Goal: Information Seeking & Learning: Learn about a topic

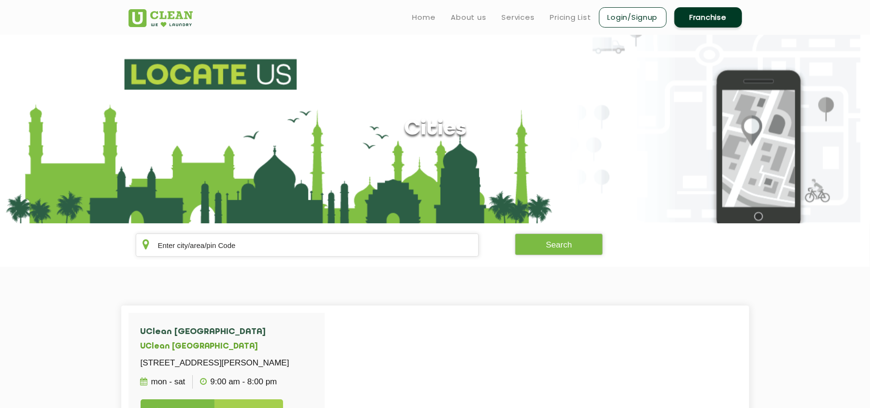
click at [629, 13] on link "Login/Signup" at bounding box center [633, 17] width 68 height 20
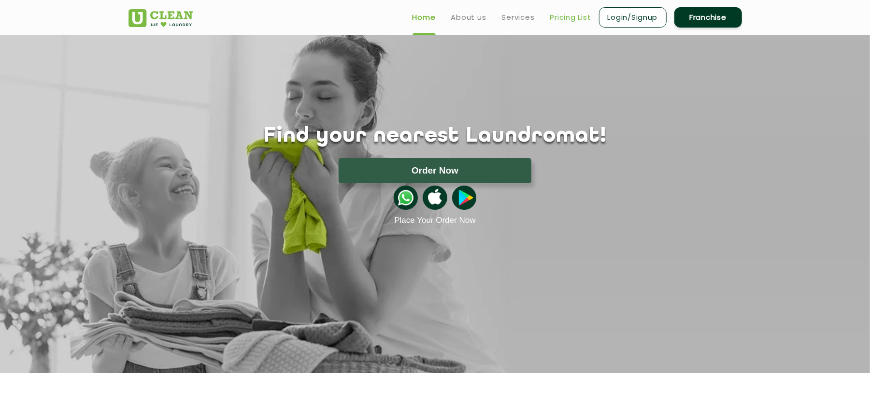
click at [565, 13] on link "Pricing List" at bounding box center [570, 18] width 41 height 12
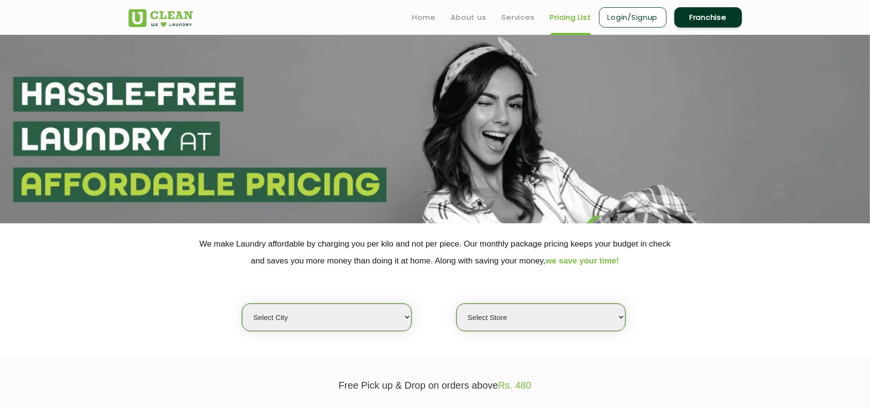
click at [357, 317] on select "Select city [GEOGRAPHIC_DATA] [GEOGRAPHIC_DATA] [GEOGRAPHIC_DATA] [GEOGRAPHIC_D…" at bounding box center [326, 317] width 169 height 28
select select "1"
click at [242, 303] on select "Select city [GEOGRAPHIC_DATA] [GEOGRAPHIC_DATA] [GEOGRAPHIC_DATA] [GEOGRAPHIC_D…" at bounding box center [326, 317] width 169 height 28
click at [493, 312] on select "Select Store UClean Vasant Kunj UClean Greater Kailash 2 UClean Dwarka UClean R…" at bounding box center [540, 317] width 169 height 28
select select "407"
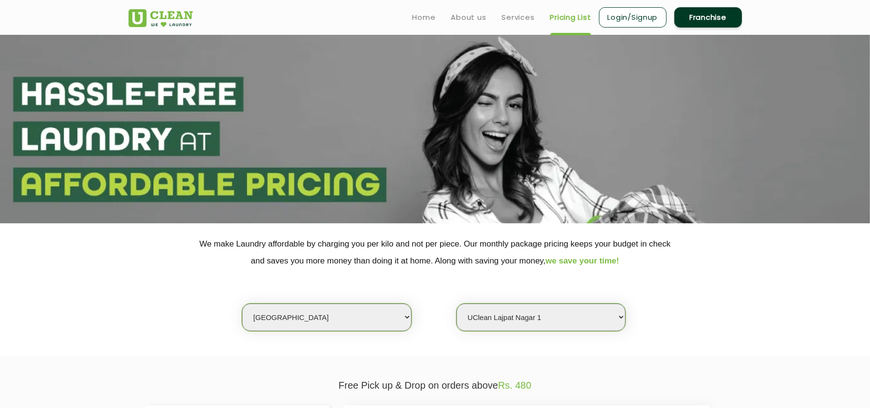
click at [456, 303] on select "Select Store UClean Vasant Kunj UClean Greater Kailash 2 UClean Dwarka UClean R…" at bounding box center [540, 317] width 169 height 28
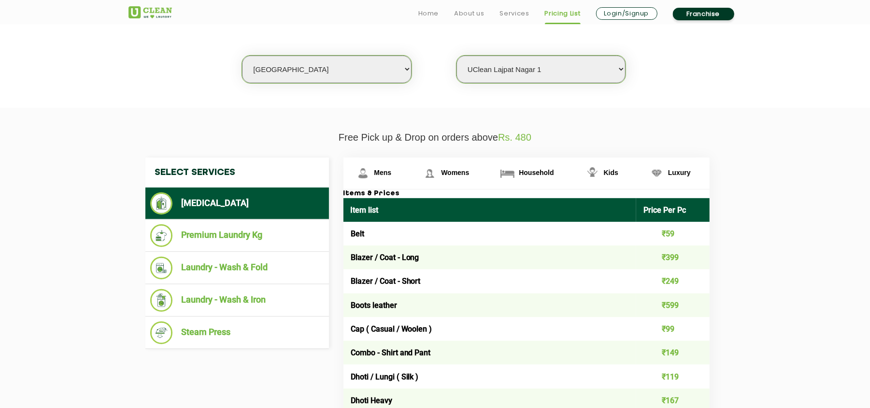
scroll to position [255, 0]
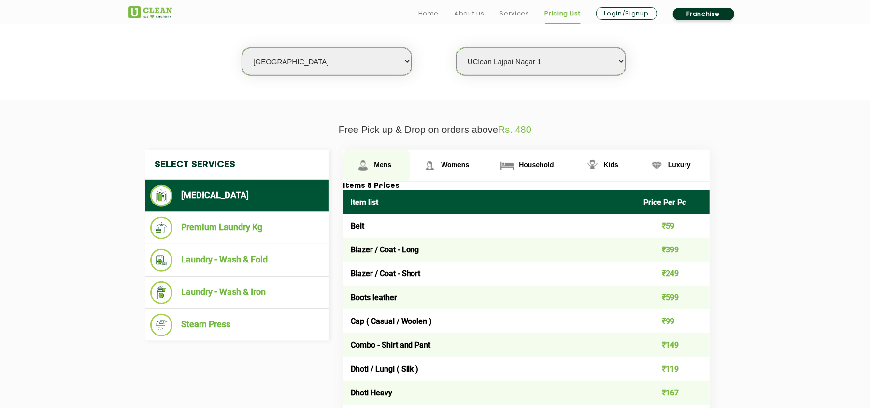
click at [374, 167] on link "Mens" at bounding box center [376, 165] width 67 height 31
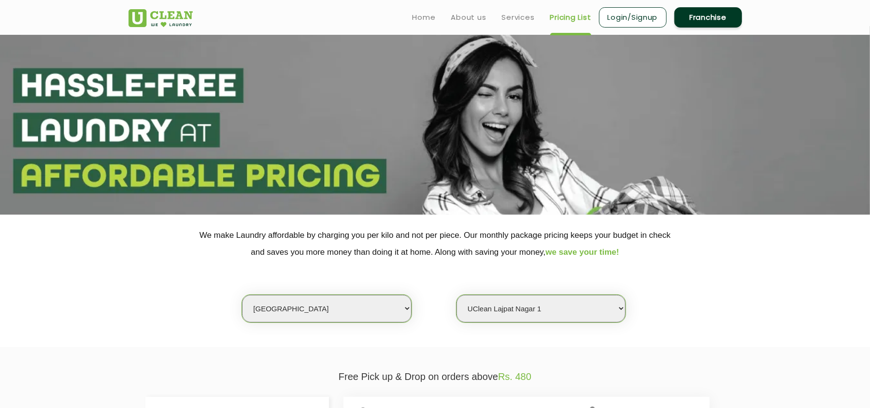
scroll to position [0, 0]
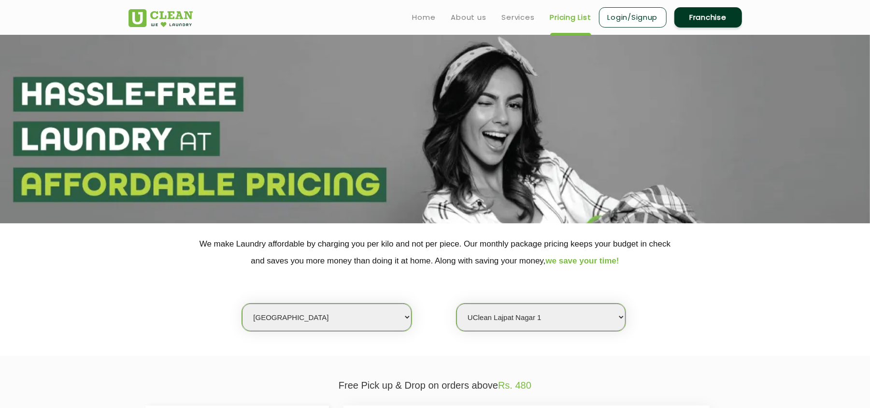
click at [357, 310] on select "Select city Aalo Agartala Agra Ahmedabad Akola Aligarh Alwar - UClean Select Am…" at bounding box center [326, 317] width 169 height 28
select select "46"
select select "0"
click at [357, 318] on select "Select city Aalo Agartala Agra Ahmedabad Akola Aligarh Alwar - UClean Select Am…" at bounding box center [326, 317] width 169 height 28
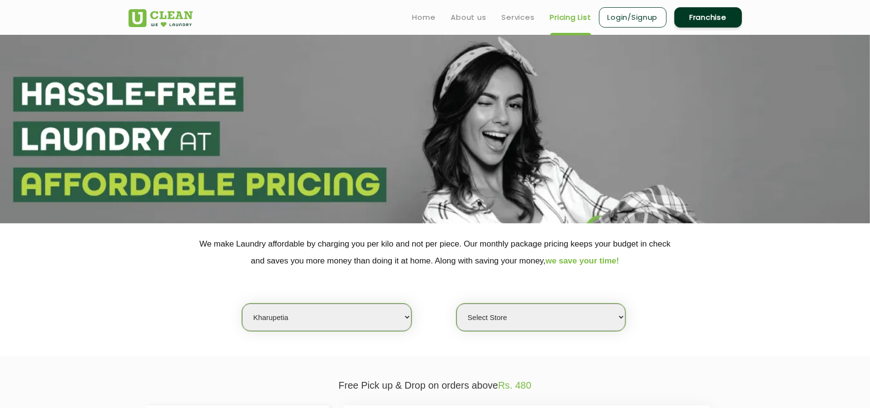
select select "30"
click at [242, 303] on select "Select city Aalo Agartala Agra Ahmedabad Akola Aligarh Alwar - UClean Select Am…" at bounding box center [326, 317] width 169 height 28
click at [498, 316] on select "Select Store UClean Shastri Nagar" at bounding box center [540, 317] width 169 height 28
select select "421"
click at [456, 303] on select "Select Store UClean Shastri Nagar" at bounding box center [540, 317] width 169 height 28
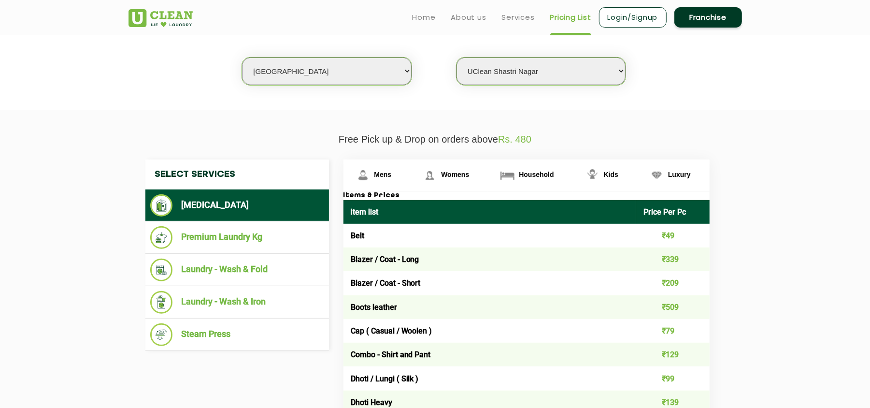
scroll to position [245, 0]
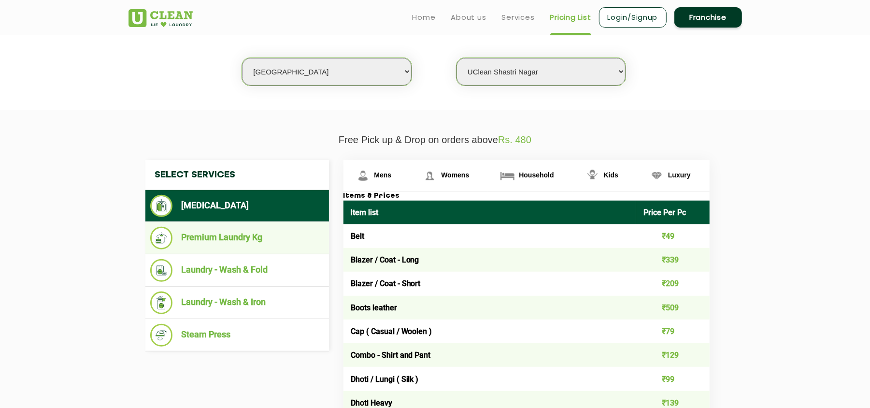
click at [221, 234] on li "Premium Laundry Kg" at bounding box center [237, 238] width 174 height 23
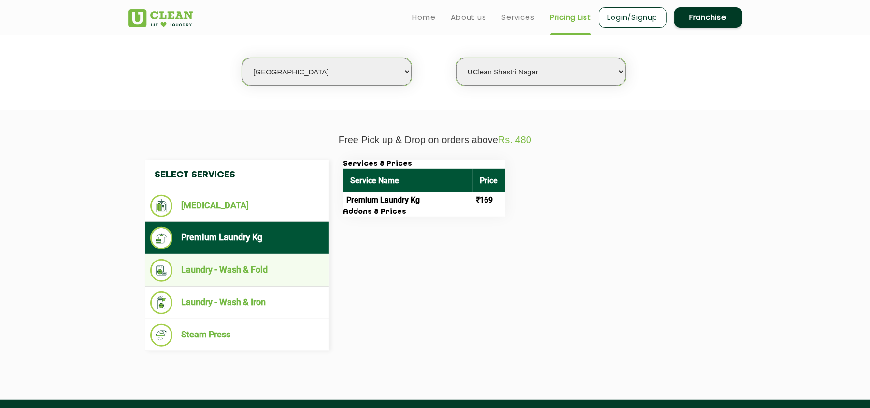
click at [240, 273] on li "Laundry - Wash & Fold" at bounding box center [237, 270] width 174 height 23
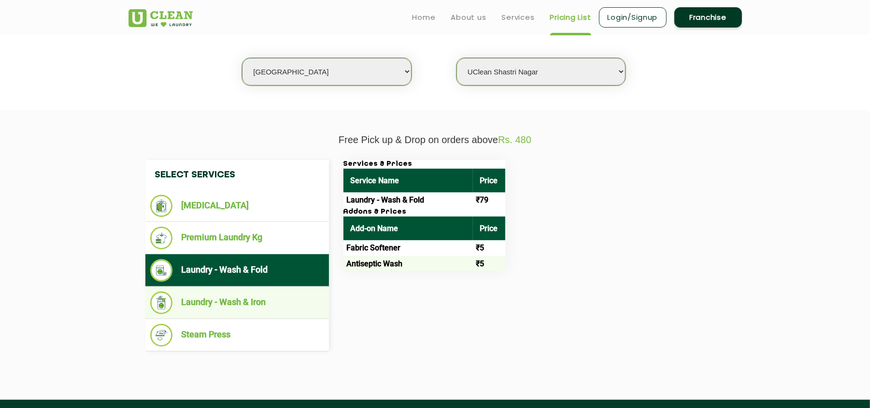
click at [243, 299] on li "Laundry - Wash & Iron" at bounding box center [237, 302] width 174 height 23
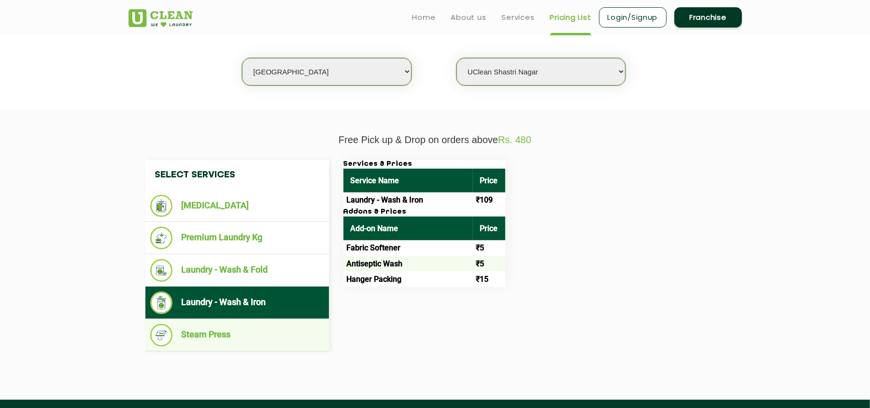
click at [244, 320] on ul "Steam Press" at bounding box center [237, 335] width 184 height 32
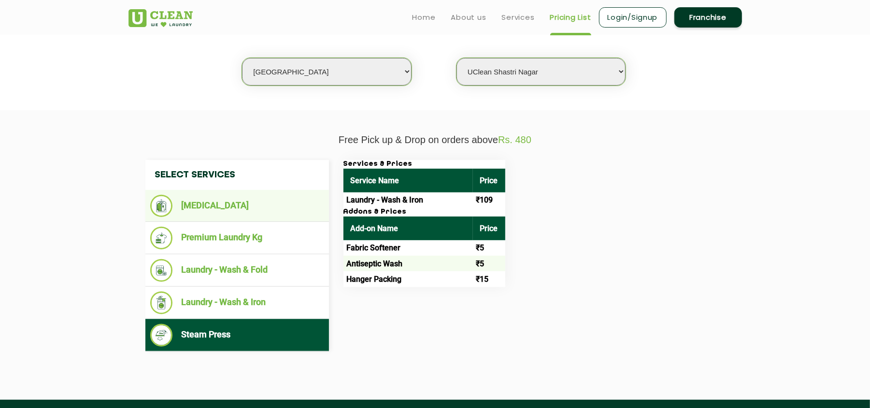
click at [237, 214] on li "[MEDICAL_DATA]" at bounding box center [237, 206] width 174 height 22
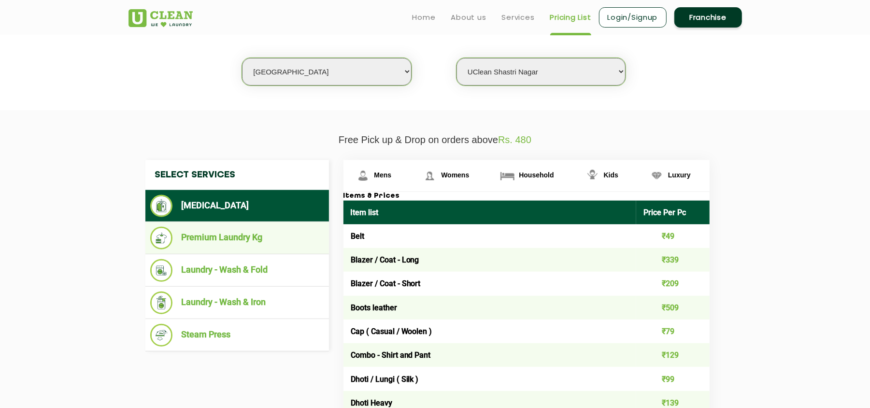
click at [253, 238] on li "Premium Laundry Kg" at bounding box center [237, 238] width 174 height 23
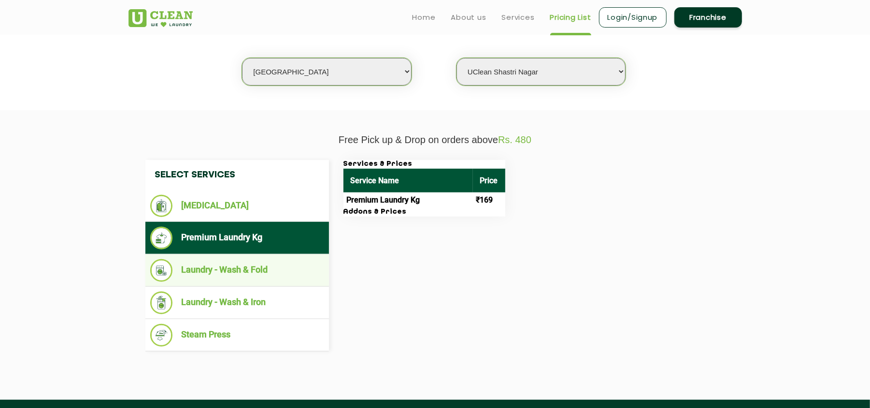
click at [265, 265] on li "Laundry - Wash & Fold" at bounding box center [237, 270] width 174 height 23
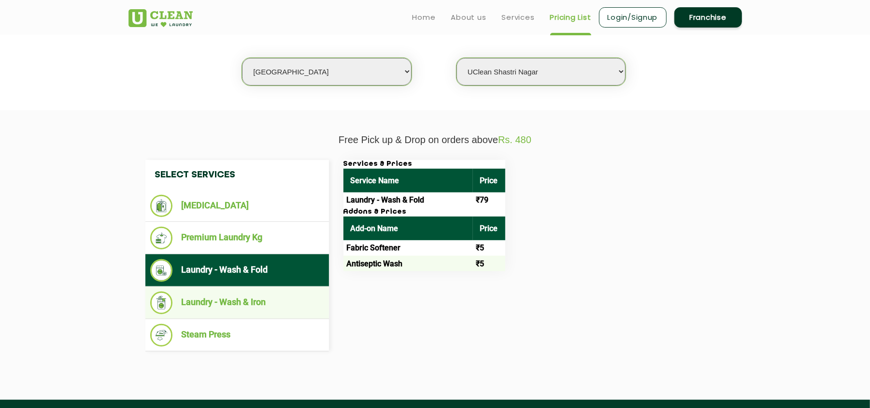
click at [265, 292] on li "Laundry - Wash & Iron" at bounding box center [237, 302] width 174 height 23
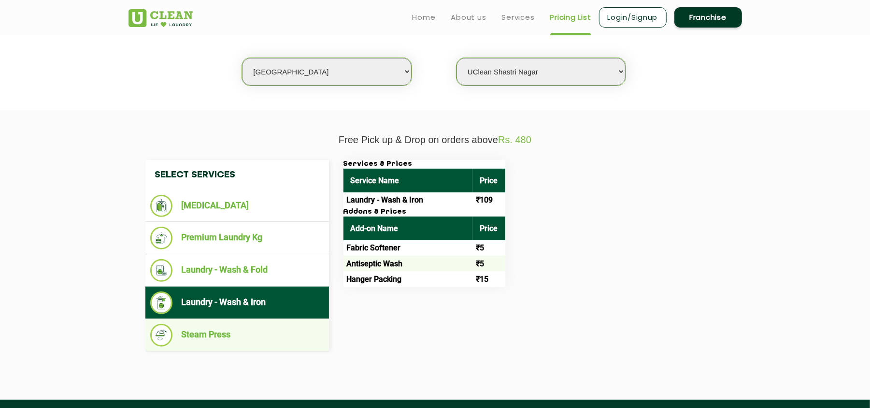
click at [254, 336] on li "Steam Press" at bounding box center [237, 335] width 174 height 23
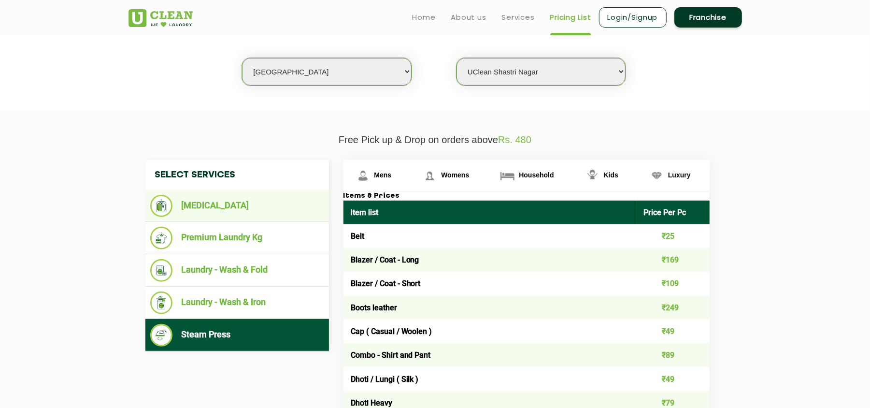
click at [257, 202] on li "[MEDICAL_DATA]" at bounding box center [237, 206] width 174 height 22
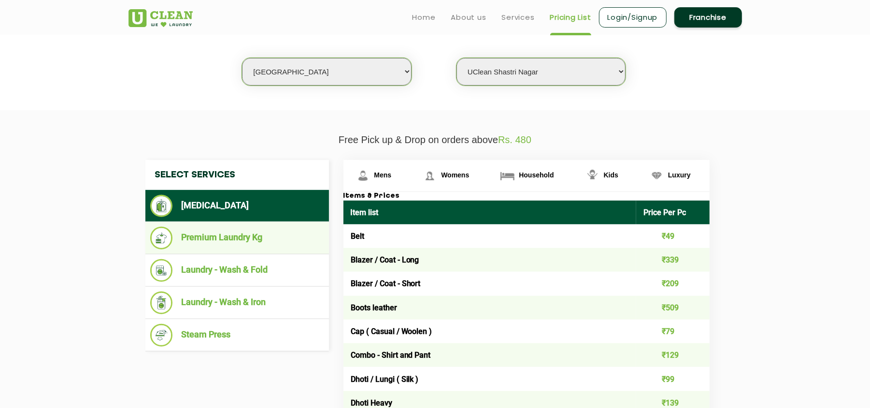
click at [265, 223] on ul "Premium Laundry Kg" at bounding box center [237, 238] width 184 height 32
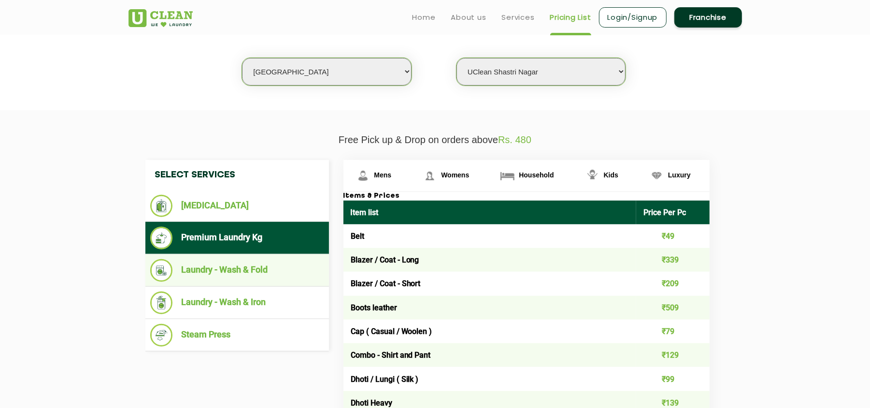
click at [255, 261] on li "Laundry - Wash & Fold" at bounding box center [237, 270] width 174 height 23
